Goal: Find specific page/section: Find specific page/section

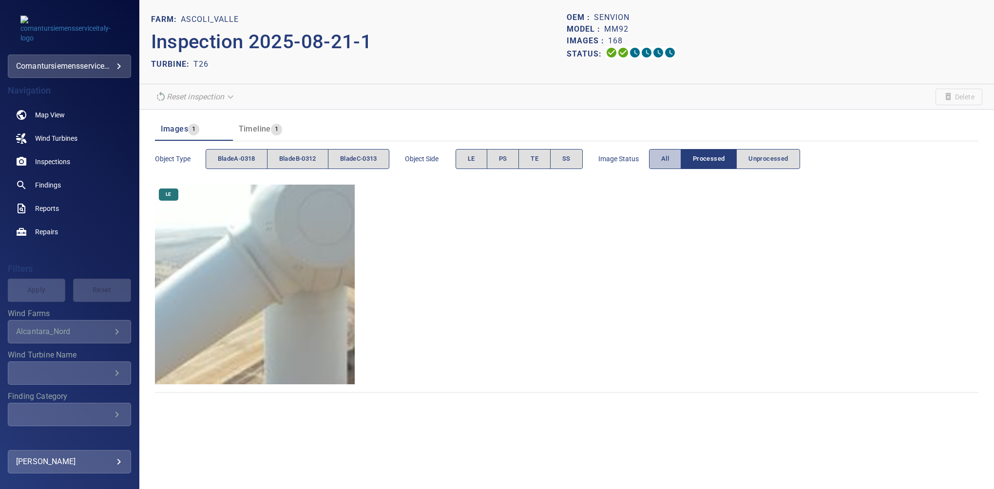
click at [659, 156] on button "All" at bounding box center [665, 159] width 32 height 20
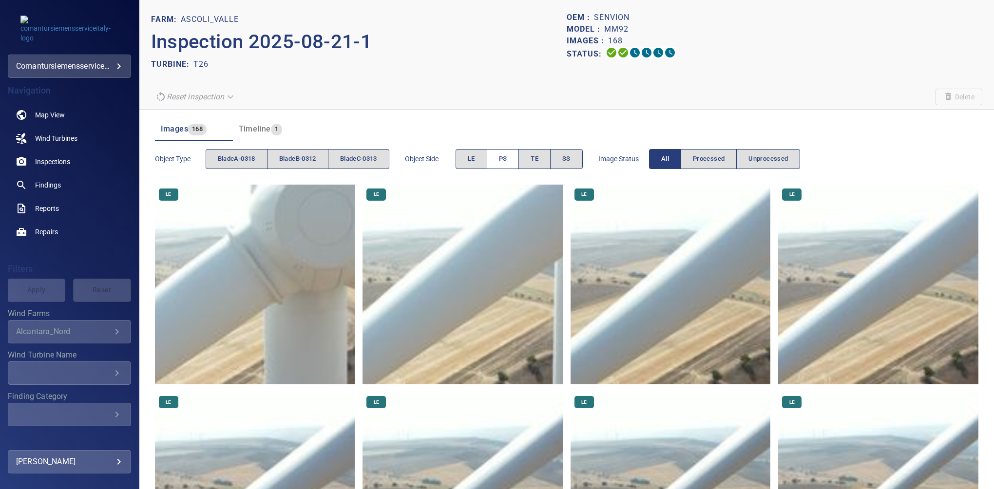
click at [506, 165] on button "PS" at bounding box center [503, 159] width 33 height 20
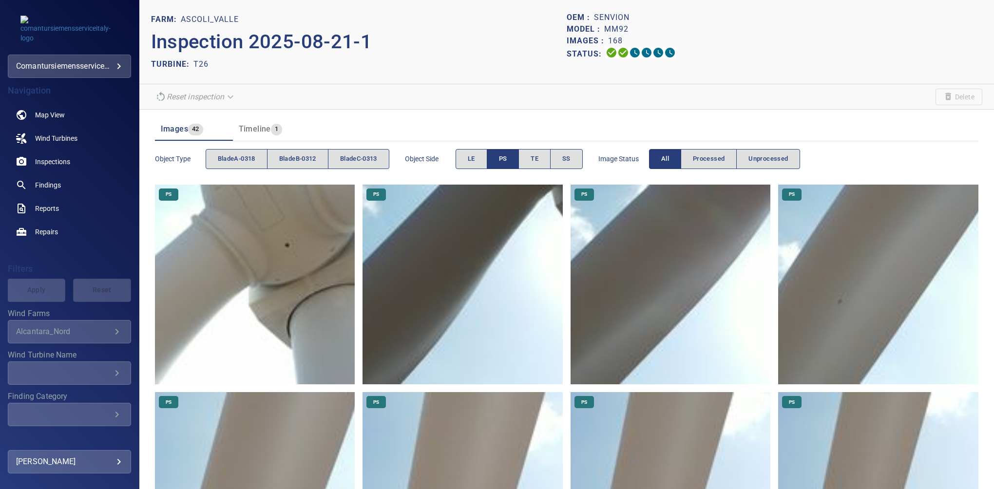
click at [505, 160] on span "PS" at bounding box center [503, 159] width 8 height 11
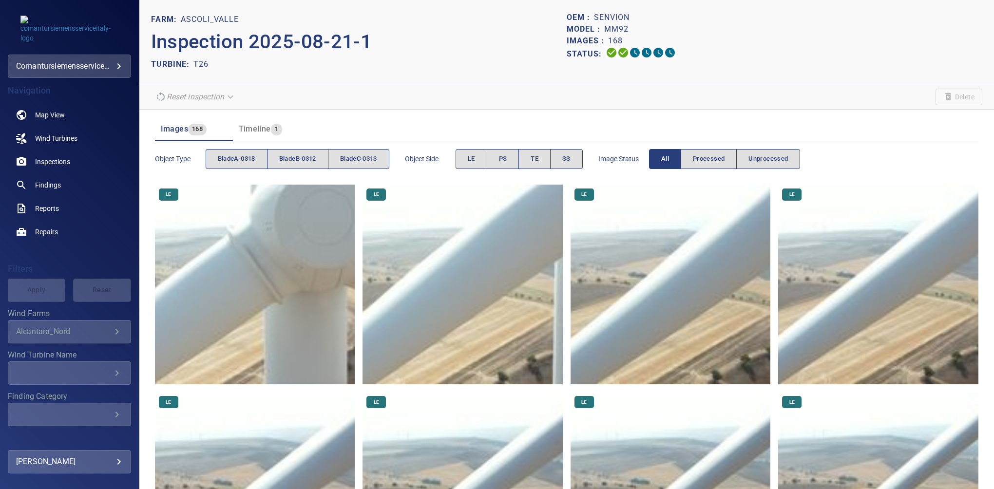
click at [517, 147] on div "Object Side LE PS TE SS" at bounding box center [494, 159] width 178 height 28
click at [507, 156] on span "PS" at bounding box center [503, 159] width 8 height 11
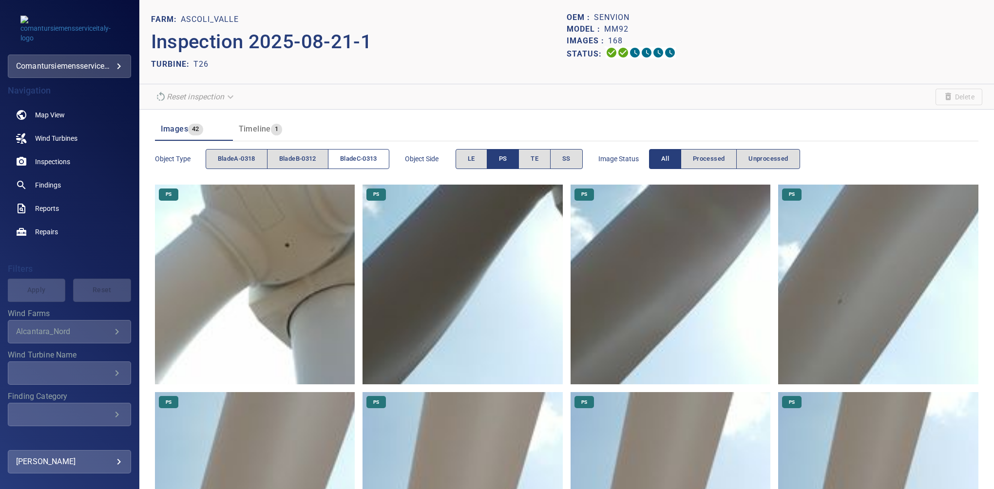
click at [373, 156] on span "bladeC-0313" at bounding box center [358, 159] width 37 height 11
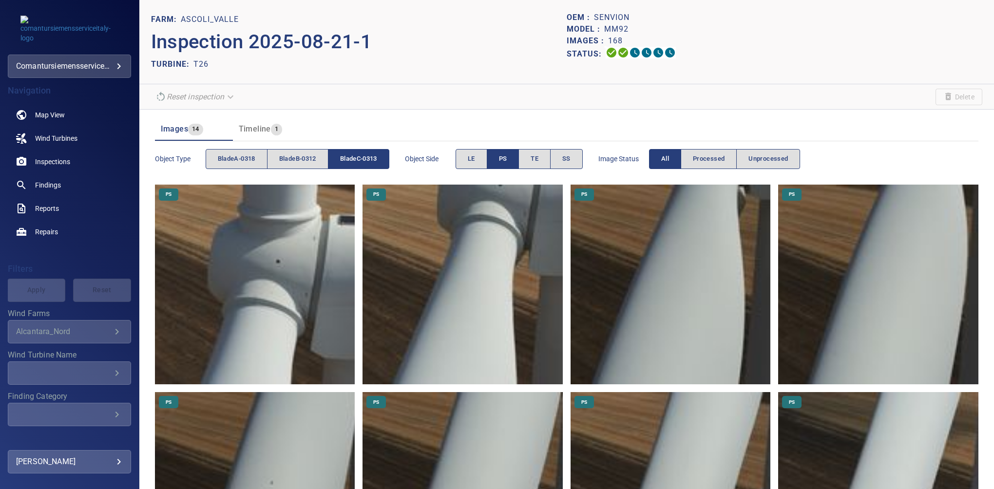
click at [373, 157] on span "bladeC-0313" at bounding box center [358, 159] width 37 height 11
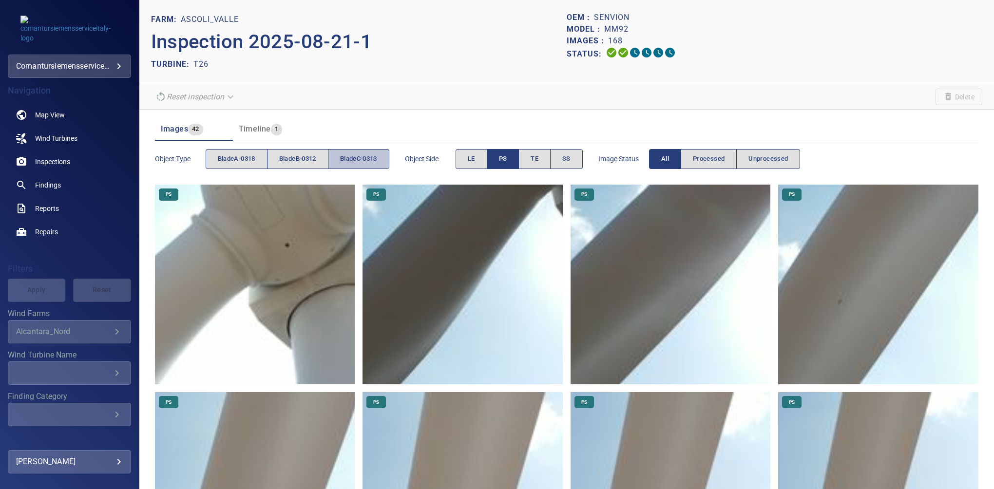
click at [347, 154] on span "bladeC-0313" at bounding box center [358, 159] width 37 height 11
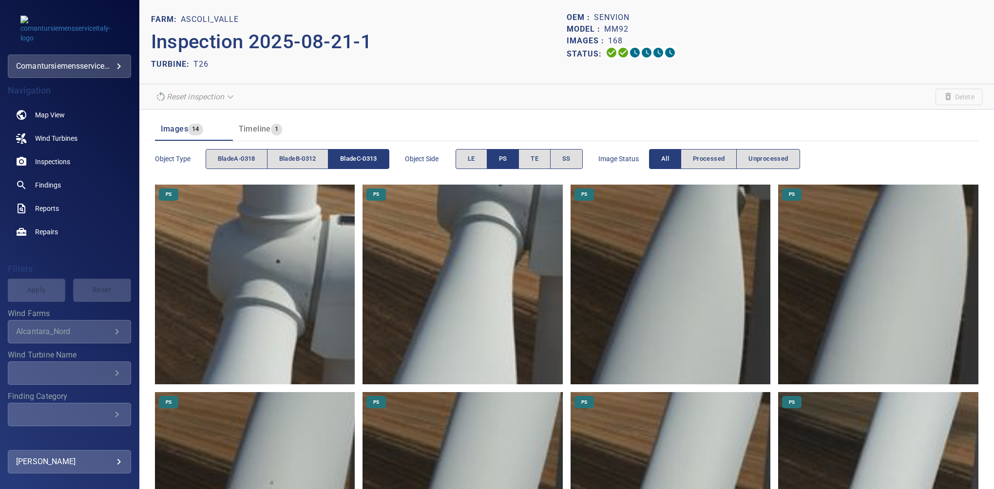
click at [511, 157] on button "PS" at bounding box center [503, 159] width 33 height 20
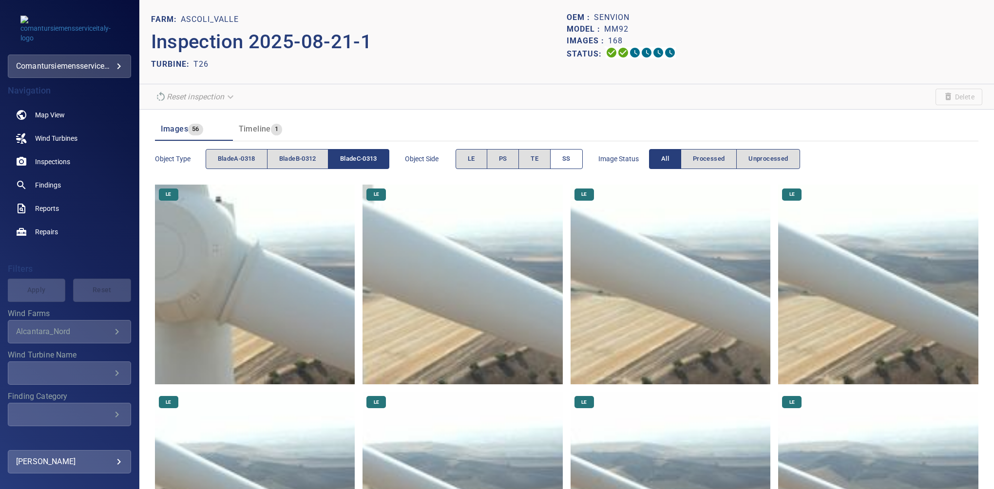
click at [565, 159] on button "SS" at bounding box center [566, 159] width 33 height 20
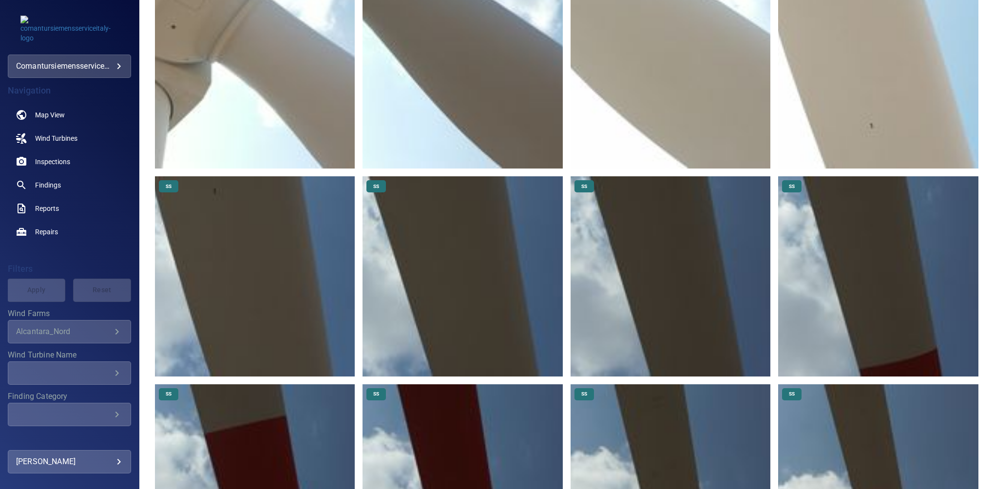
scroll to position [253, 0]
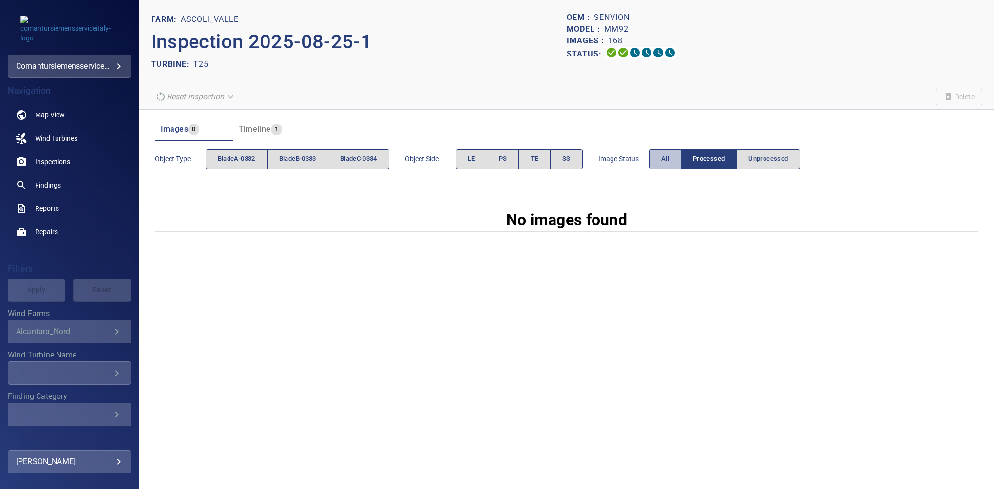
click at [662, 161] on button "All" at bounding box center [665, 159] width 32 height 20
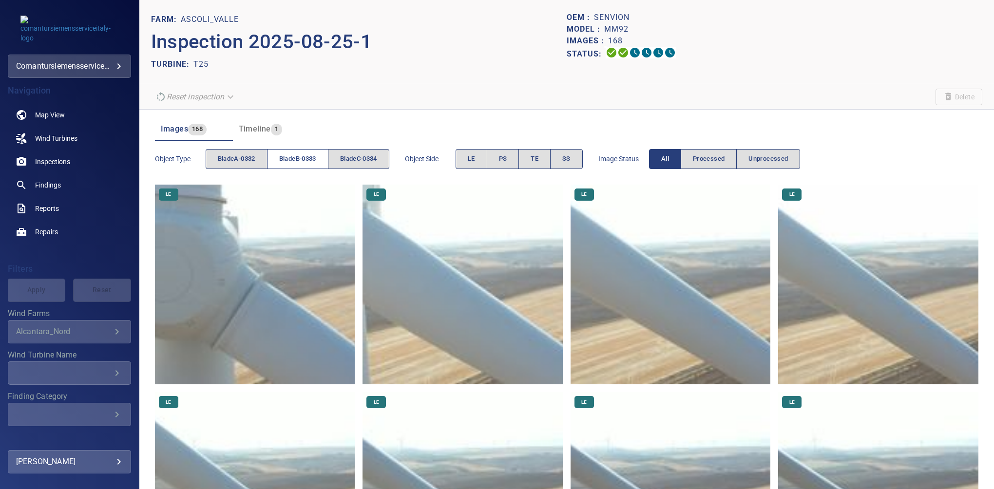
click at [296, 160] on span "bladeB-0333" at bounding box center [297, 159] width 37 height 11
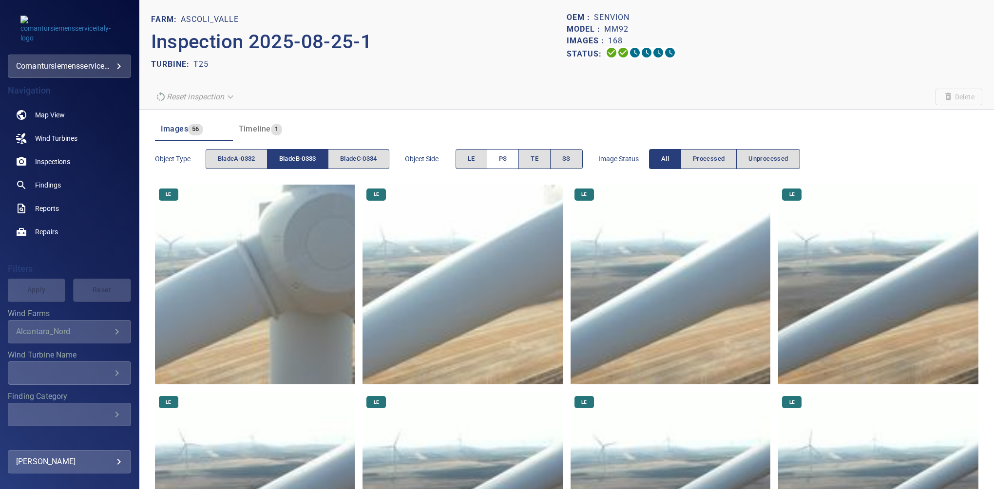
click at [507, 162] on span "PS" at bounding box center [503, 159] width 8 height 11
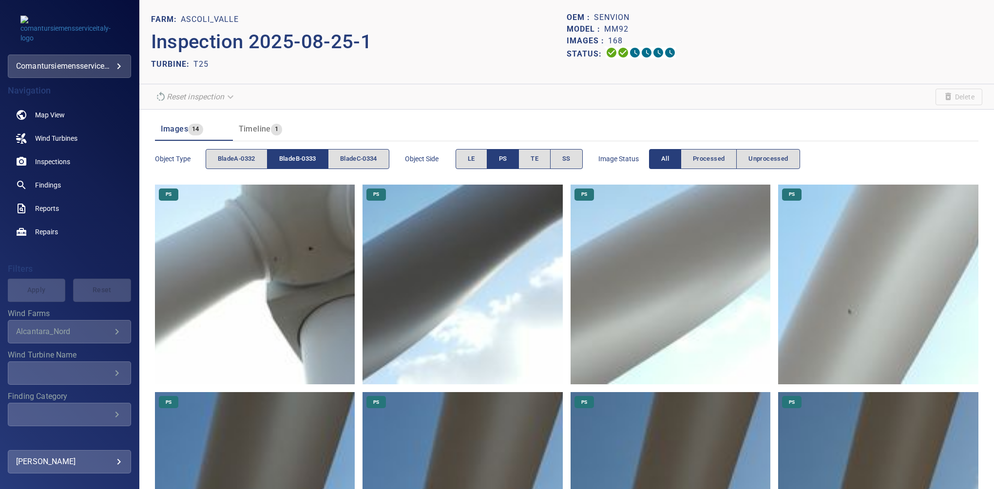
click at [309, 157] on span "bladeB-0333" at bounding box center [297, 159] width 37 height 11
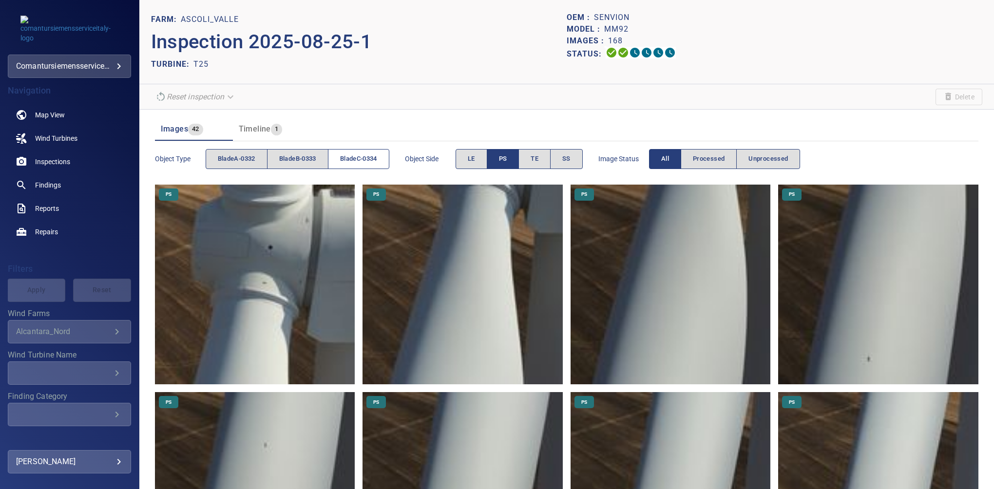
click at [351, 164] on span "bladeC-0334" at bounding box center [358, 159] width 37 height 11
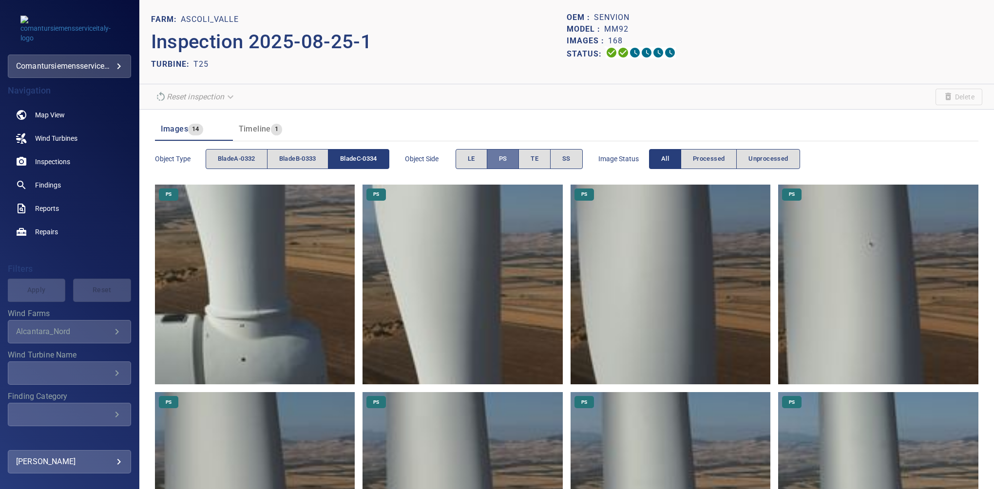
click at [506, 157] on span "PS" at bounding box center [503, 159] width 8 height 11
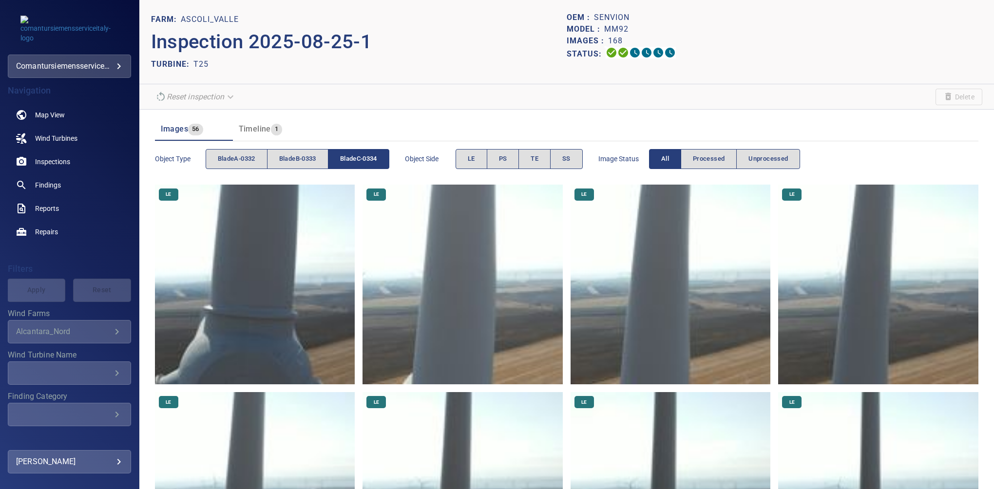
click at [479, 162] on button "LE" at bounding box center [472, 159] width 32 height 20
click at [475, 164] on span "LE" at bounding box center [471, 159] width 7 height 11
click at [566, 161] on span "SS" at bounding box center [567, 159] width 8 height 11
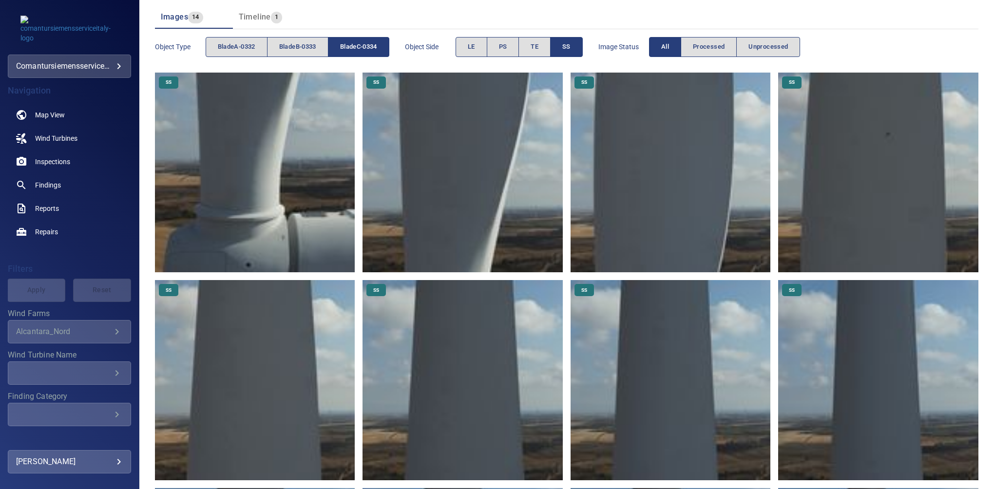
scroll to position [146, 0]
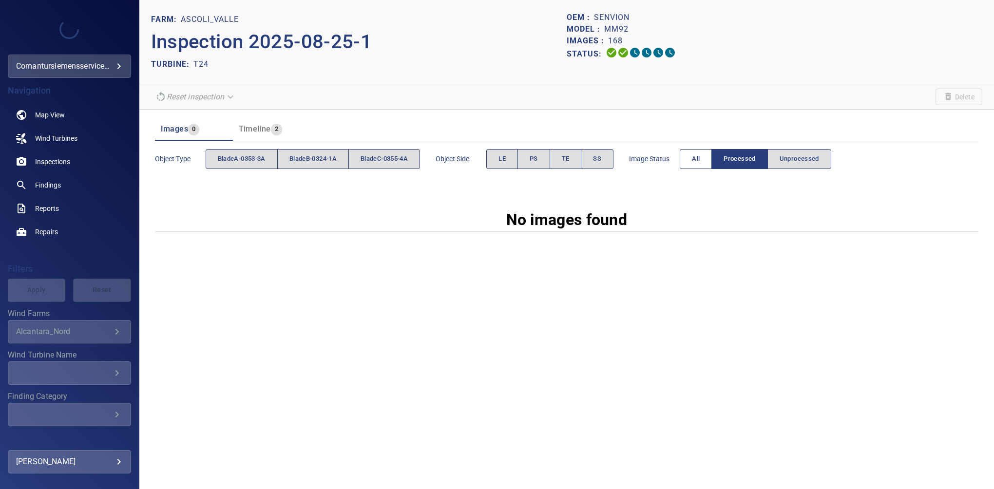
click at [697, 156] on span "All" at bounding box center [696, 159] width 8 height 11
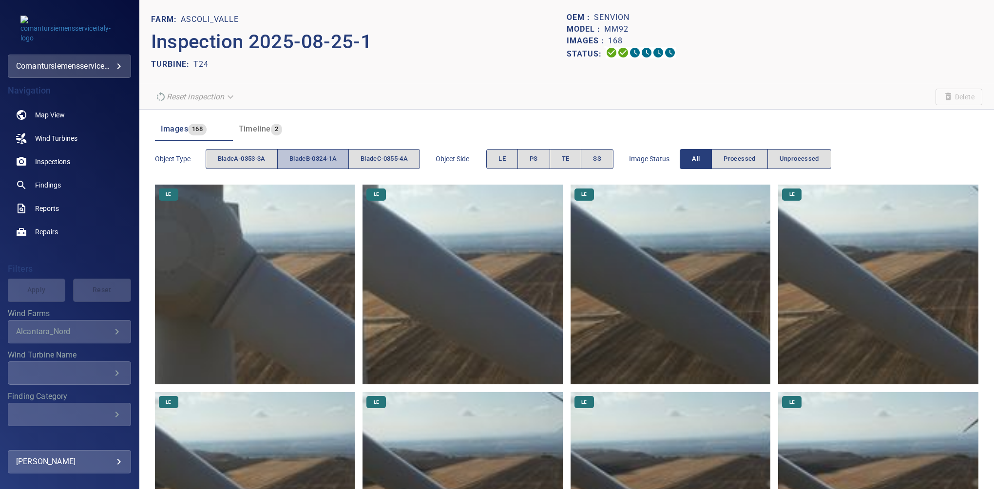
click at [328, 159] on span "bladeB-0324-1A" at bounding box center [313, 159] width 47 height 11
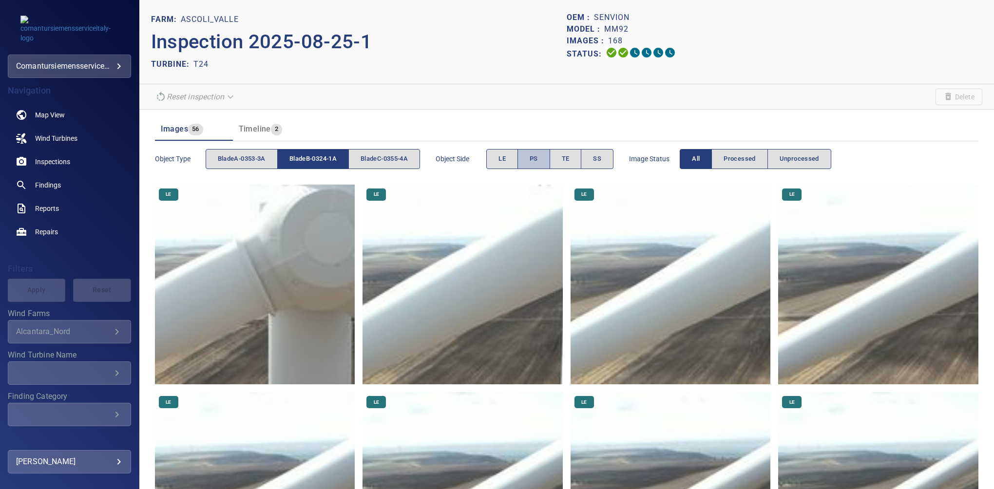
click at [535, 160] on span "PS" at bounding box center [534, 159] width 8 height 11
